Goal: Information Seeking & Learning: Understand process/instructions

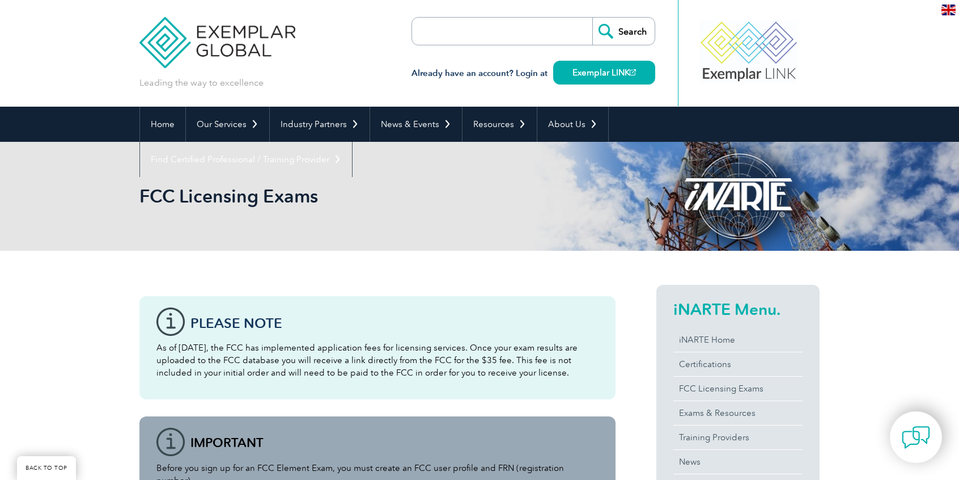
scroll to position [170, 0]
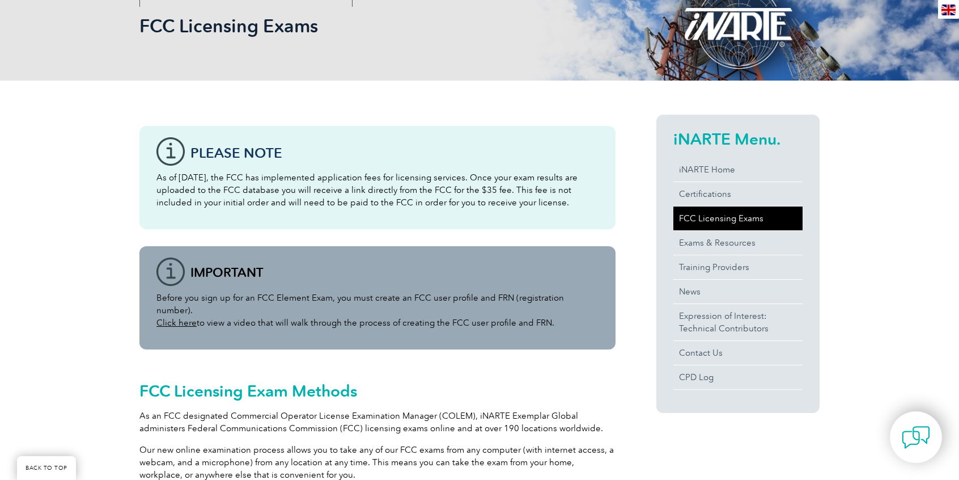
click at [755, 218] on link "FCC Licensing Exams" at bounding box center [738, 218] width 129 height 24
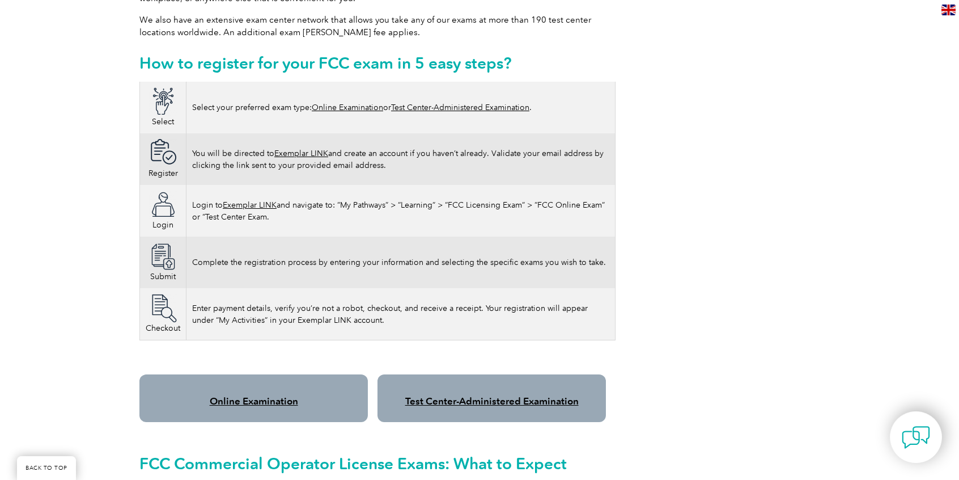
scroll to position [680, 0]
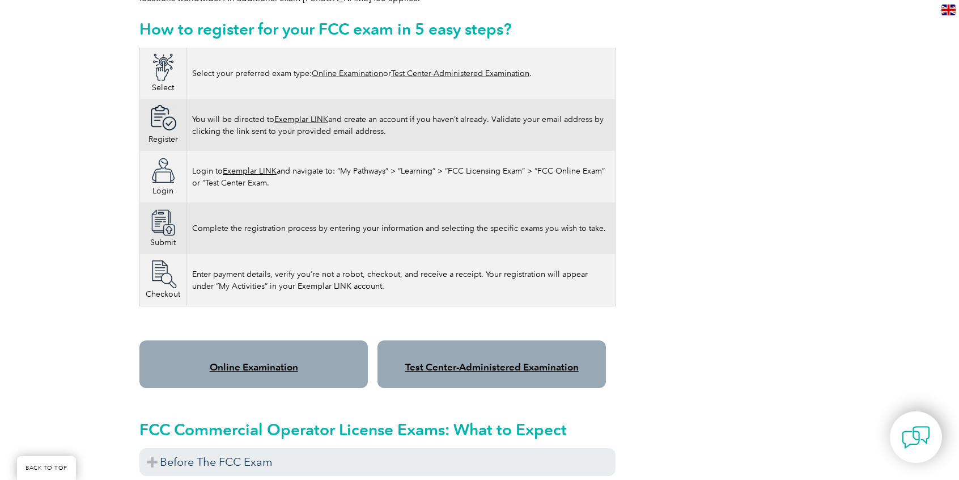
click at [259, 361] on link "Online Examination" at bounding box center [254, 366] width 88 height 11
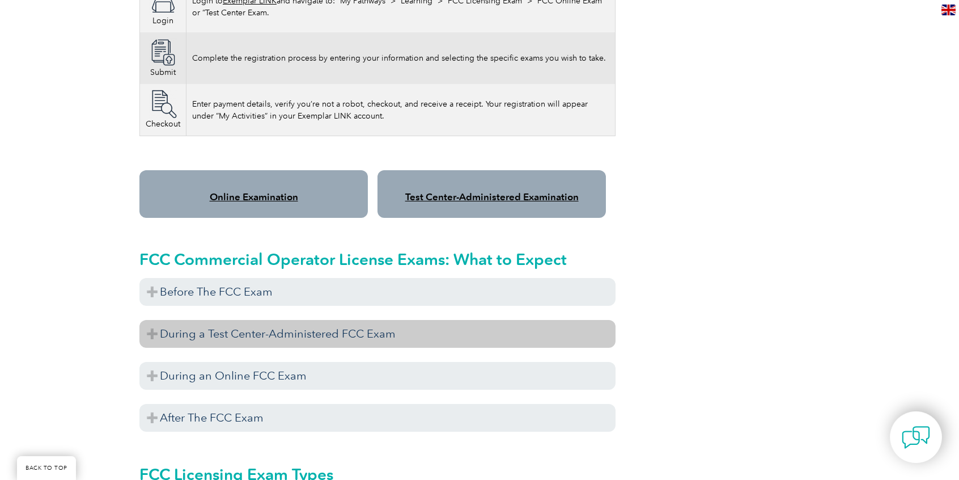
scroll to position [850, 0]
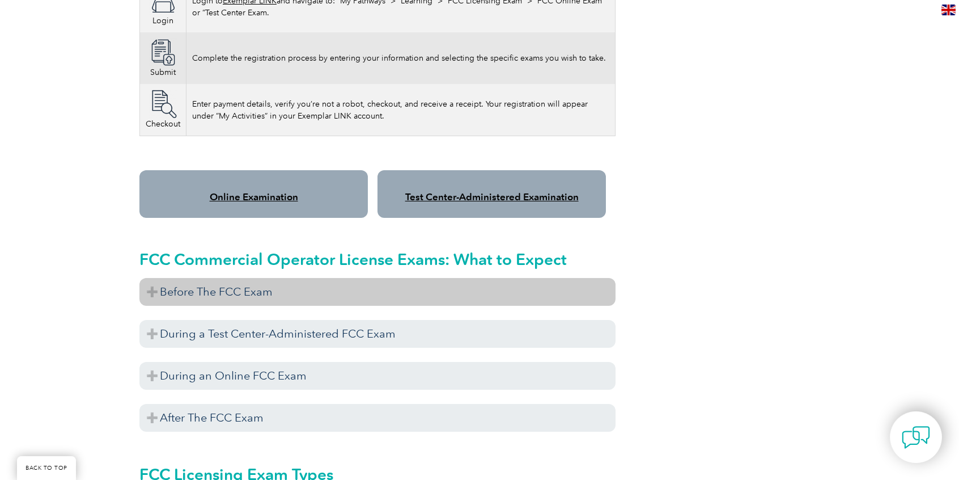
click at [152, 281] on h3 "Before The FCC Exam" at bounding box center [377, 292] width 476 height 28
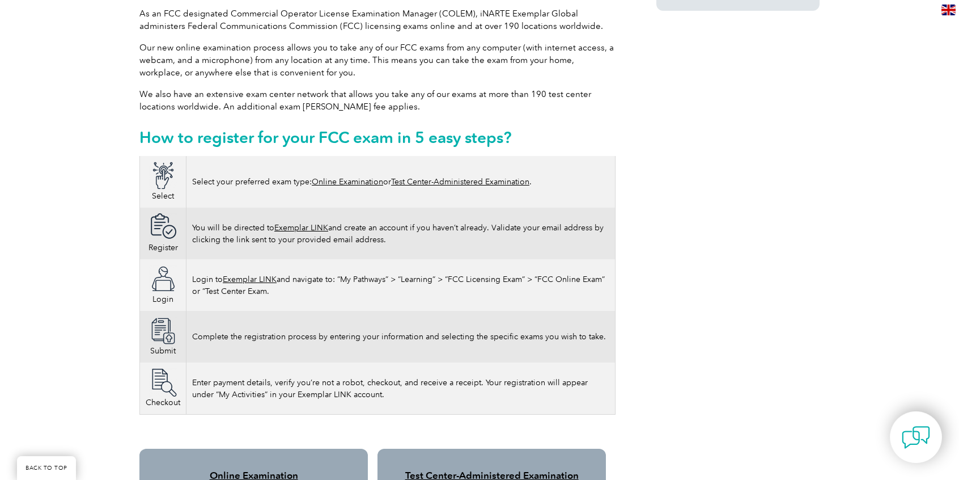
scroll to position [510, 0]
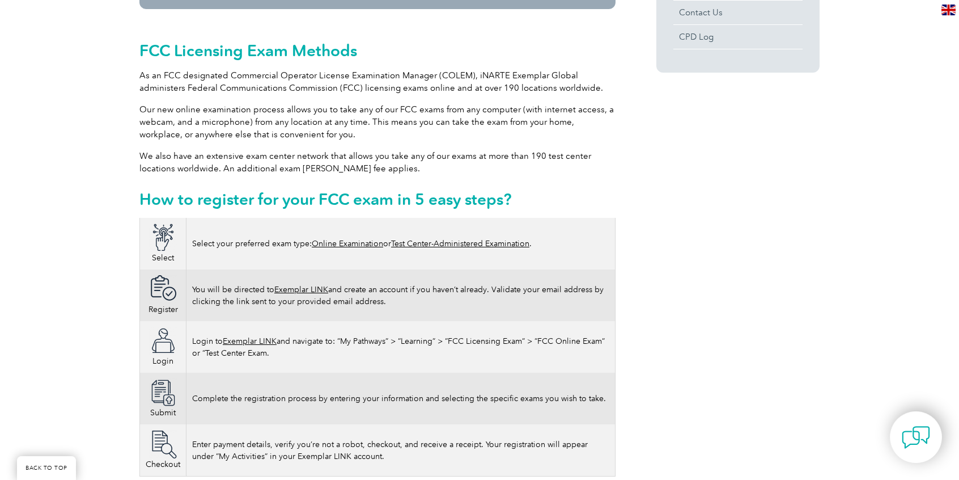
click at [308, 285] on link "Exemplar LINK" at bounding box center [301, 290] width 54 height 10
